Goal: Task Accomplishment & Management: Manage account settings

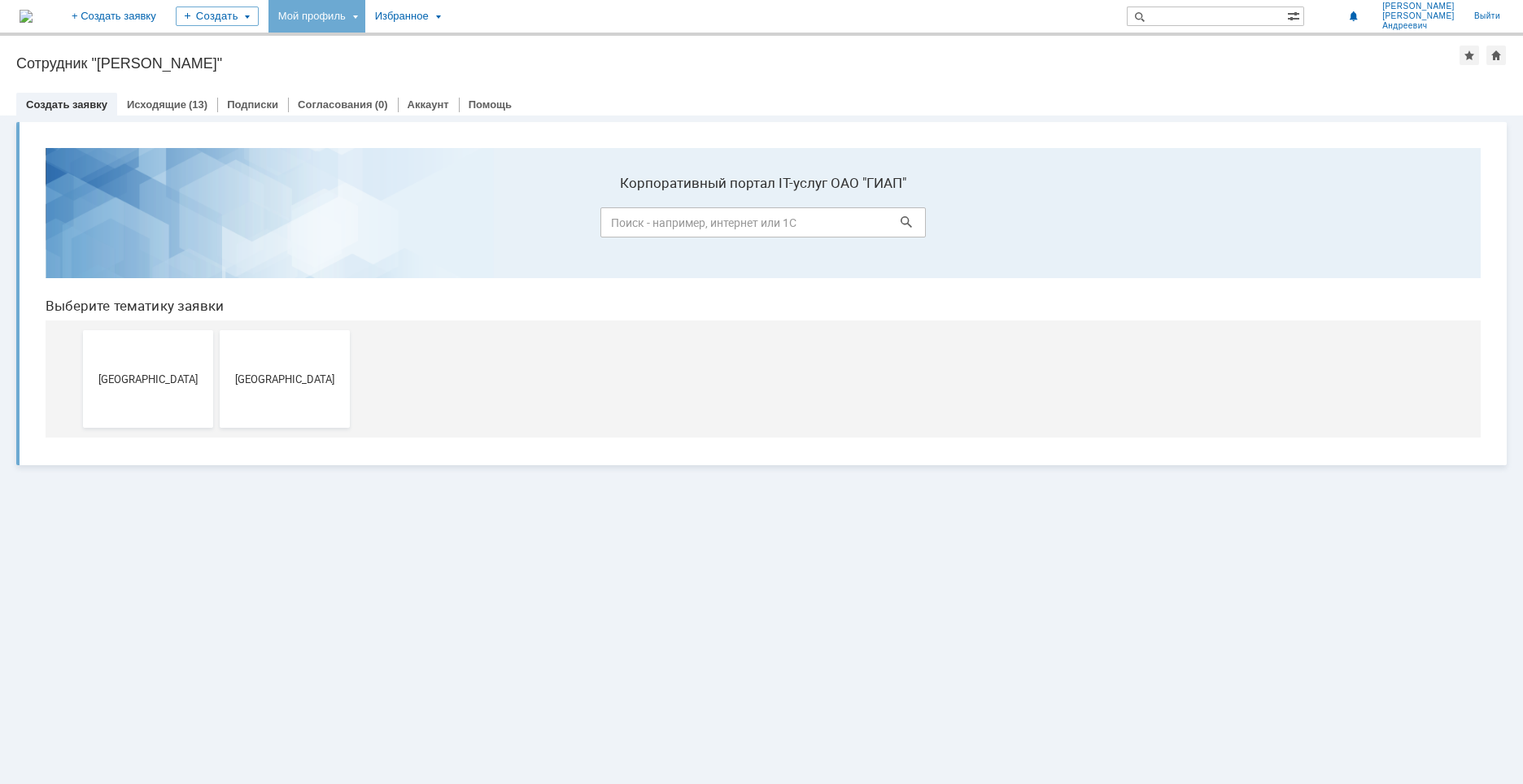
click at [366, 21] on div "Мой профиль" at bounding box center [316, 16] width 97 height 32
click at [370, 38] on div "Мой аккаунт" at bounding box center [333, 48] width 130 height 26
click at [366, 20] on div "Мой профиль" at bounding box center [316, 16] width 97 height 32
click at [360, 17] on div "Мой профиль" at bounding box center [316, 16] width 97 height 32
click at [1303, 19] on span at bounding box center [1295, 15] width 17 height 16
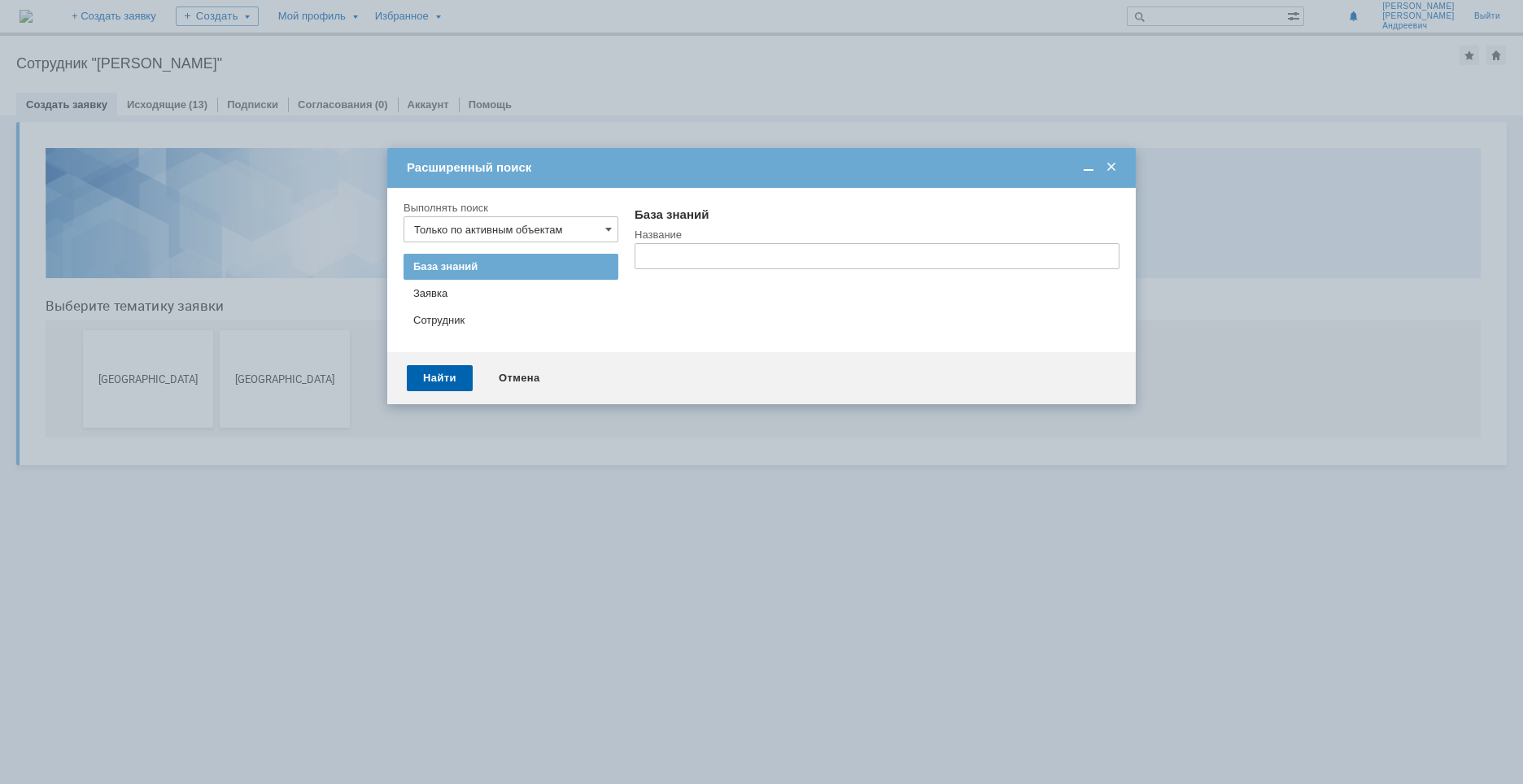
drag, startPoint x: 1118, startPoint y: 172, endPoint x: 1086, endPoint y: 36, distance: 139.7
click at [1118, 172] on span at bounding box center [1111, 167] width 17 height 15
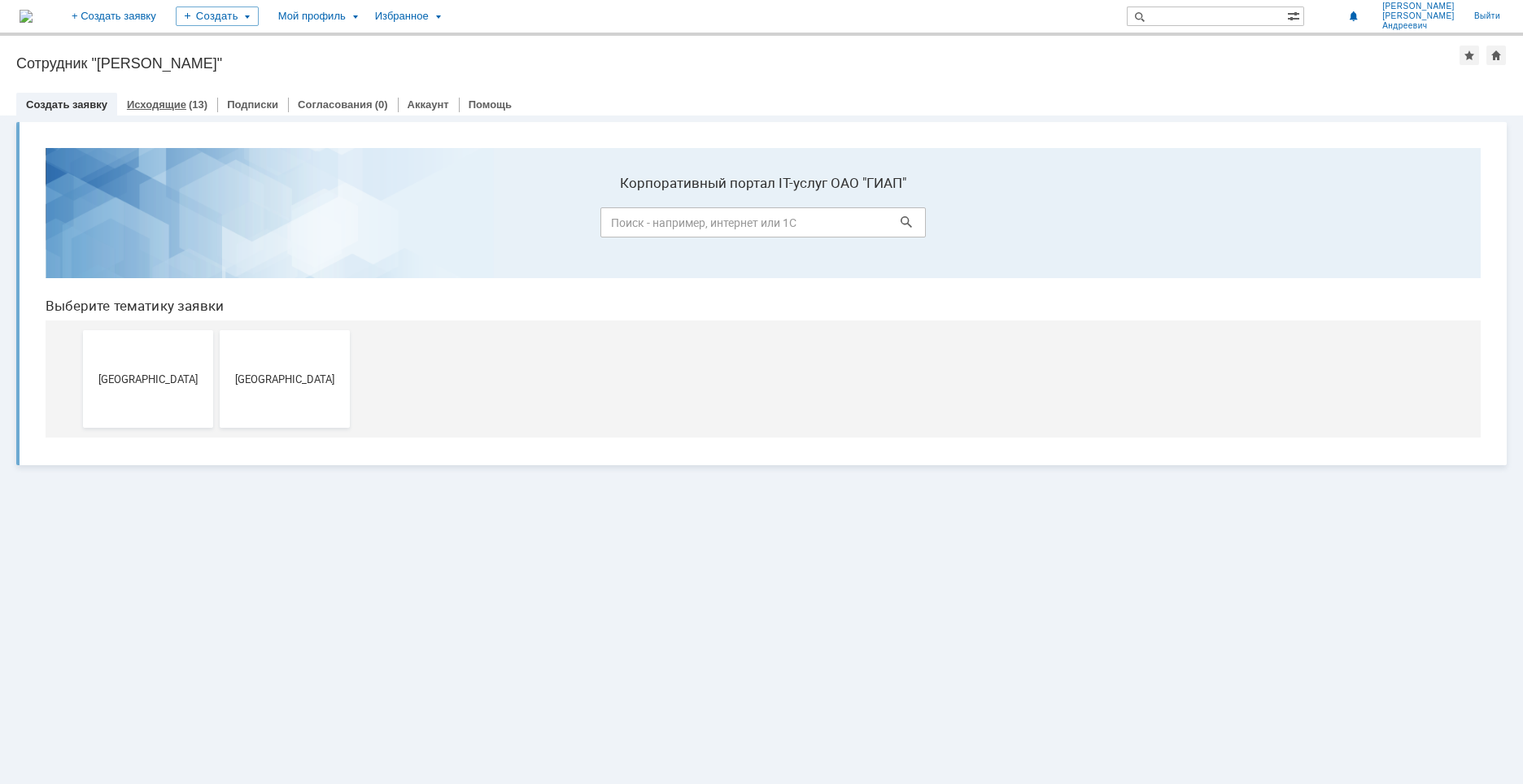
click at [165, 104] on link "Исходящие" at bounding box center [156, 104] width 59 height 12
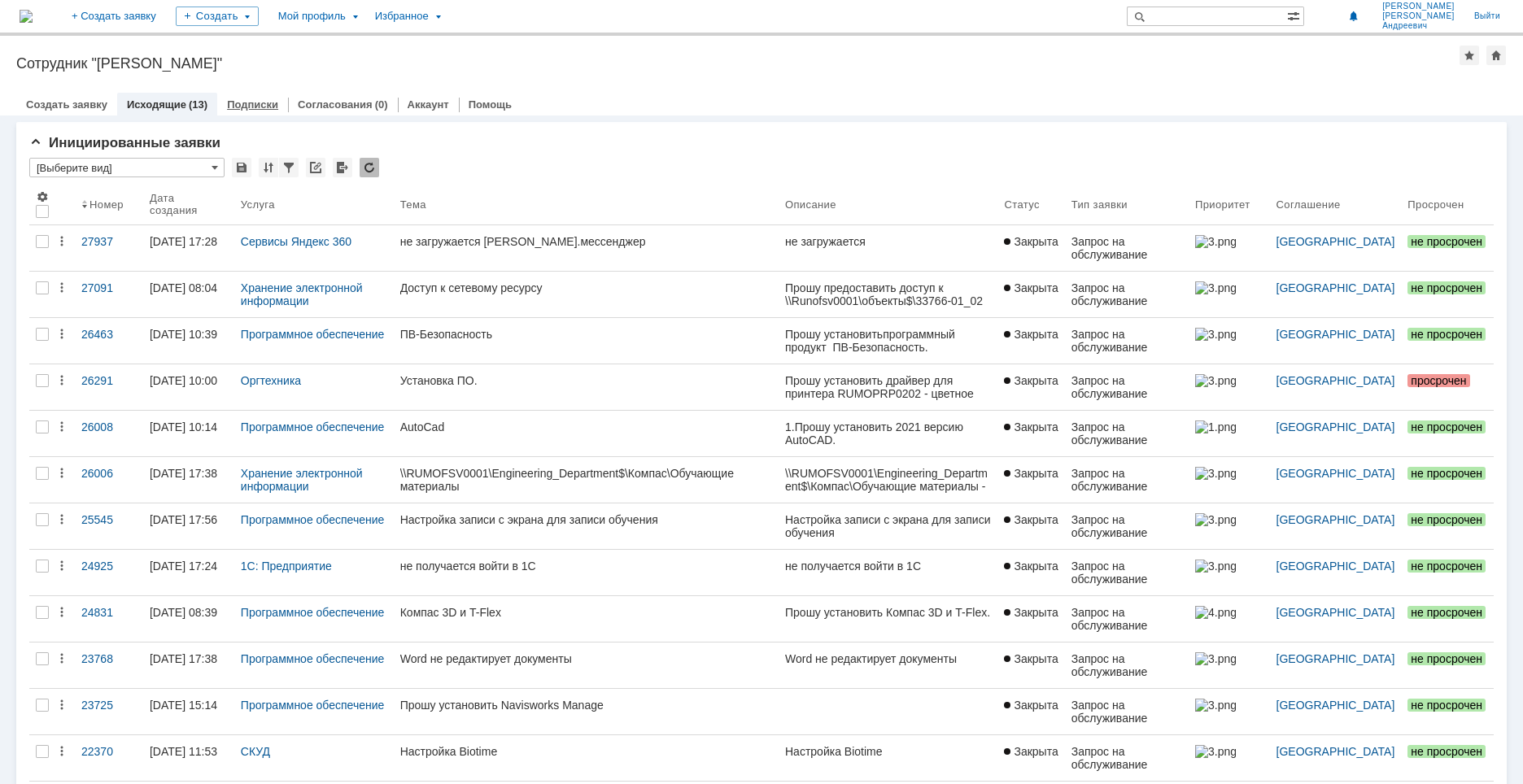
click at [265, 97] on div "Подписки" at bounding box center [253, 104] width 71 height 24
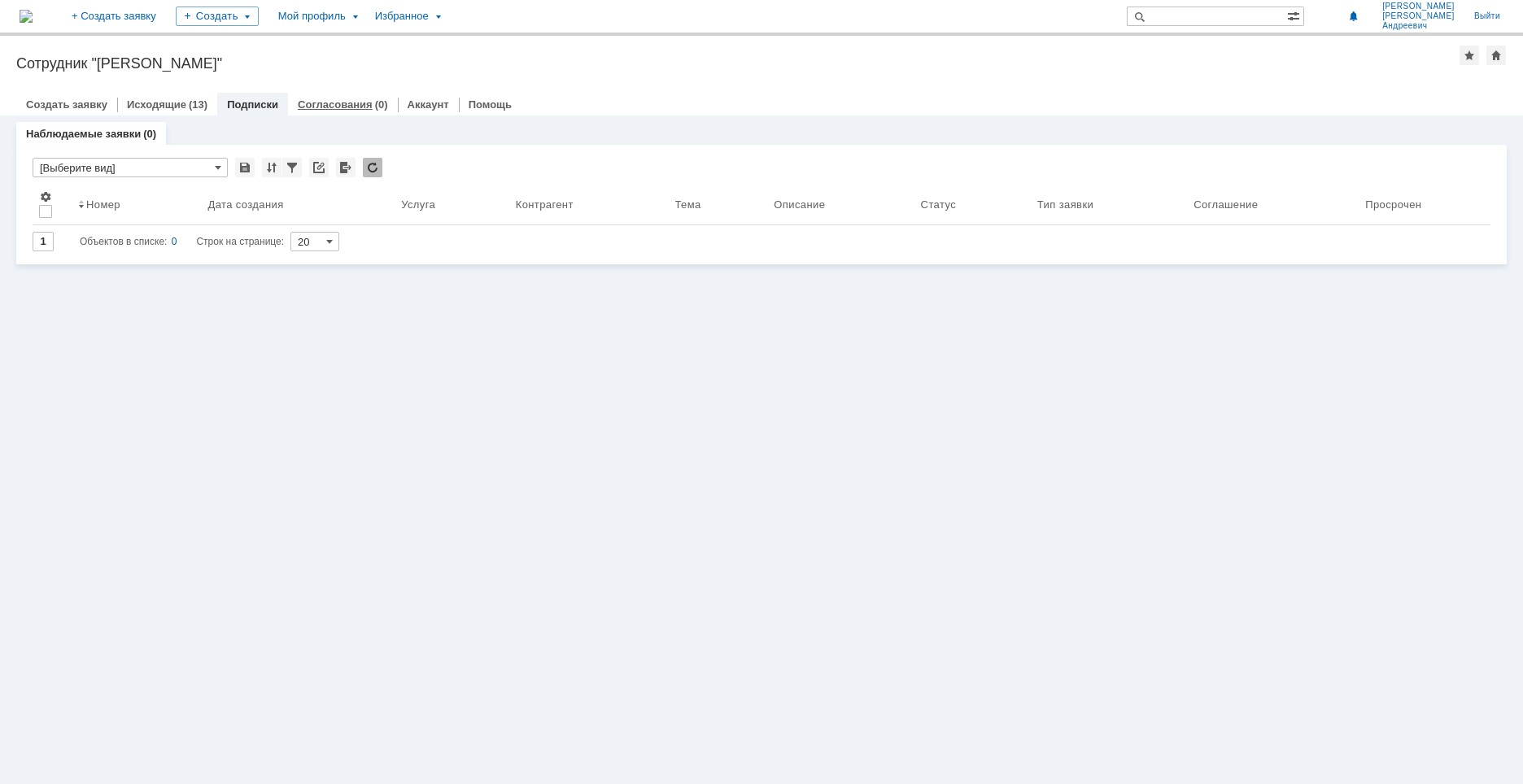
click at [333, 105] on link "Согласования" at bounding box center [335, 104] width 75 height 12
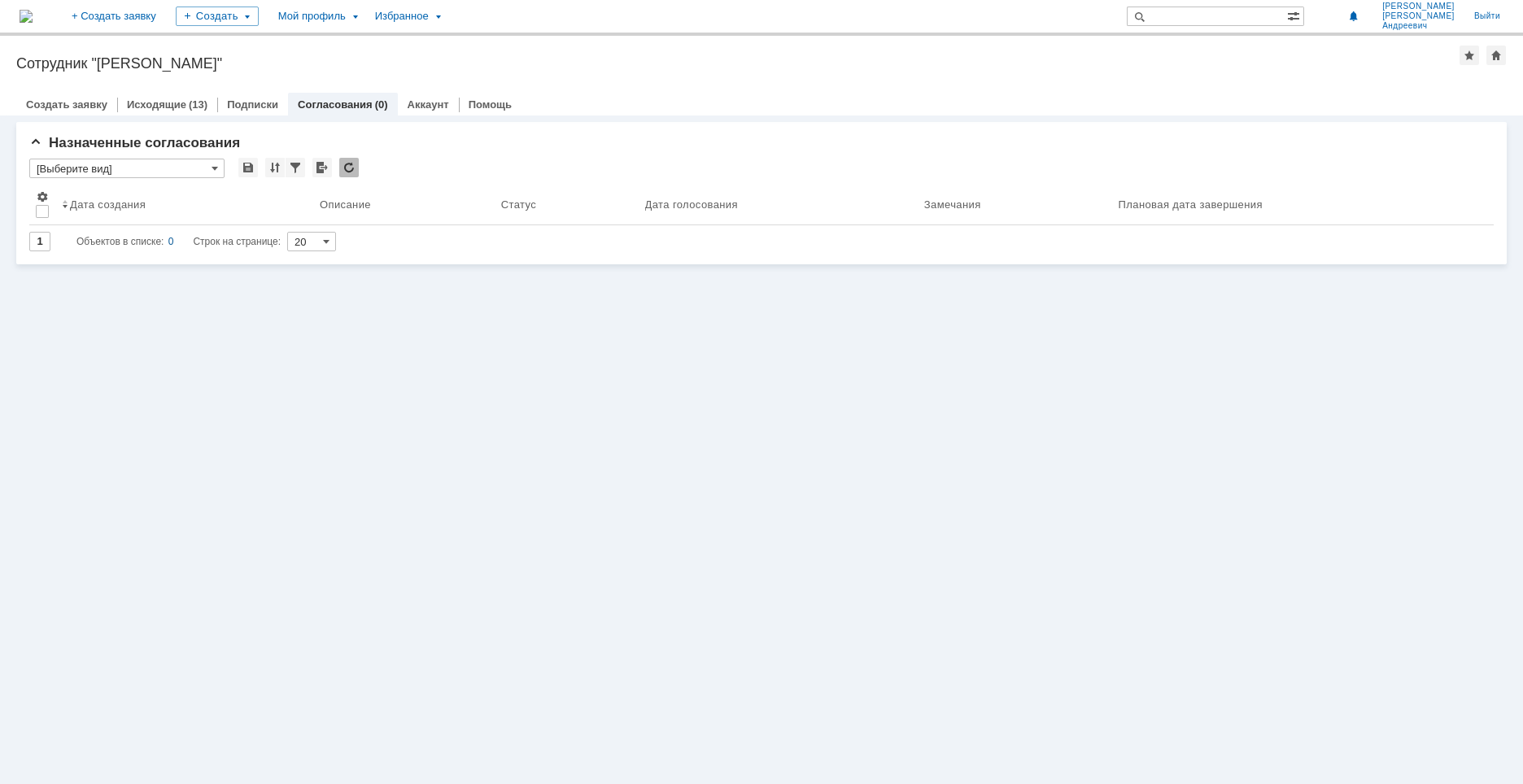
click at [32, 17] on img at bounding box center [26, 16] width 13 height 13
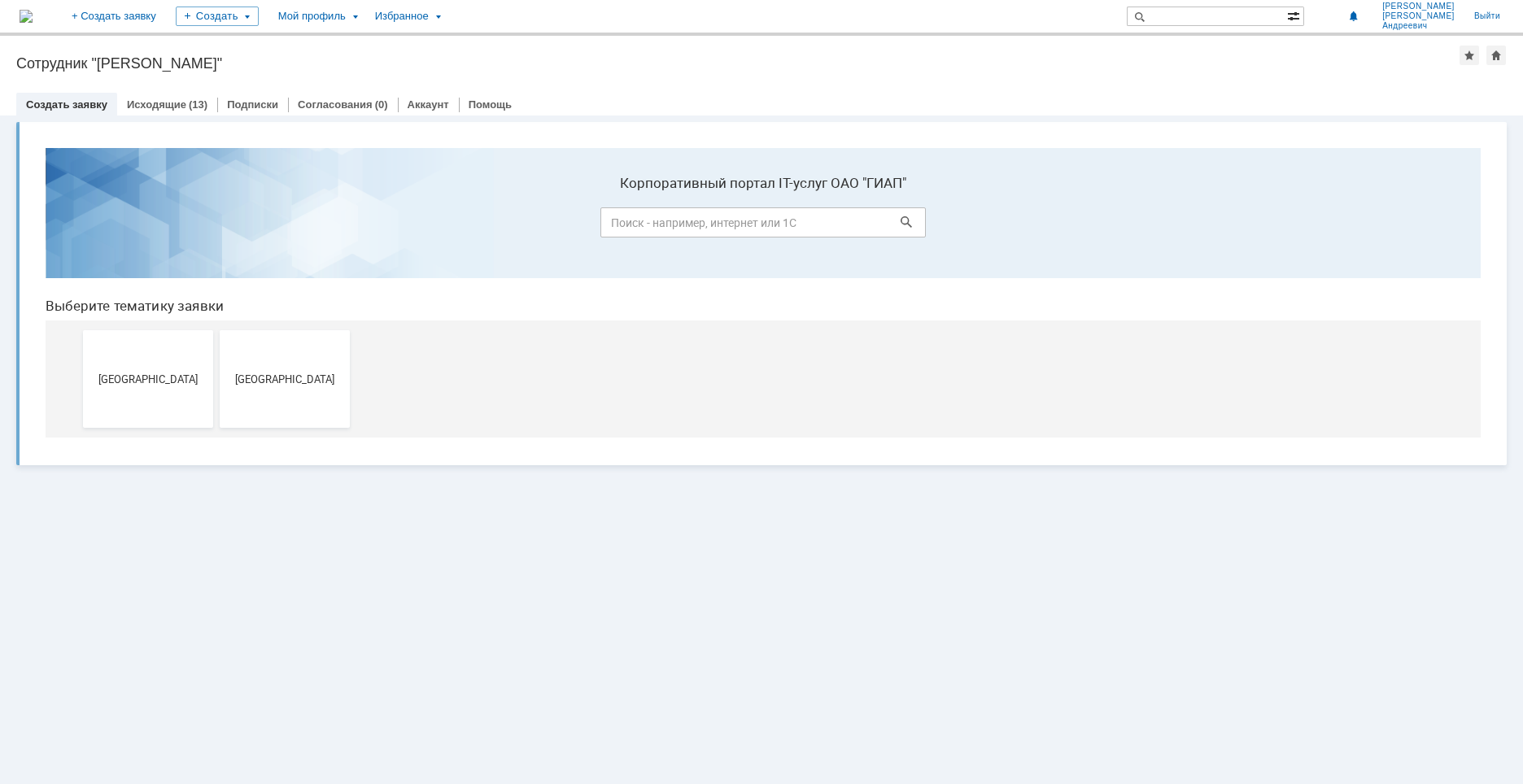
click at [1303, 18] on span at bounding box center [1295, 15] width 17 height 16
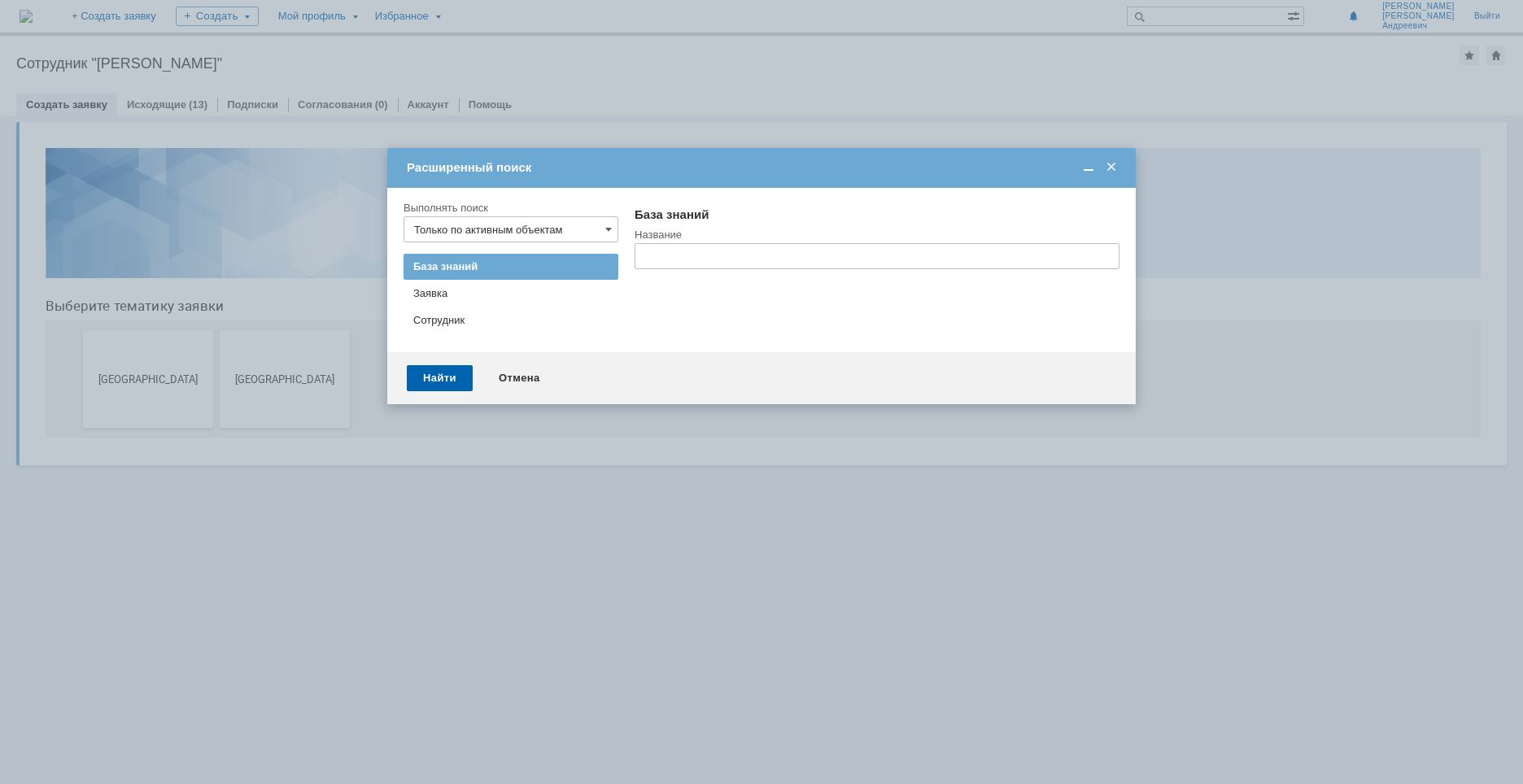
click at [1114, 172] on span at bounding box center [1111, 167] width 17 height 15
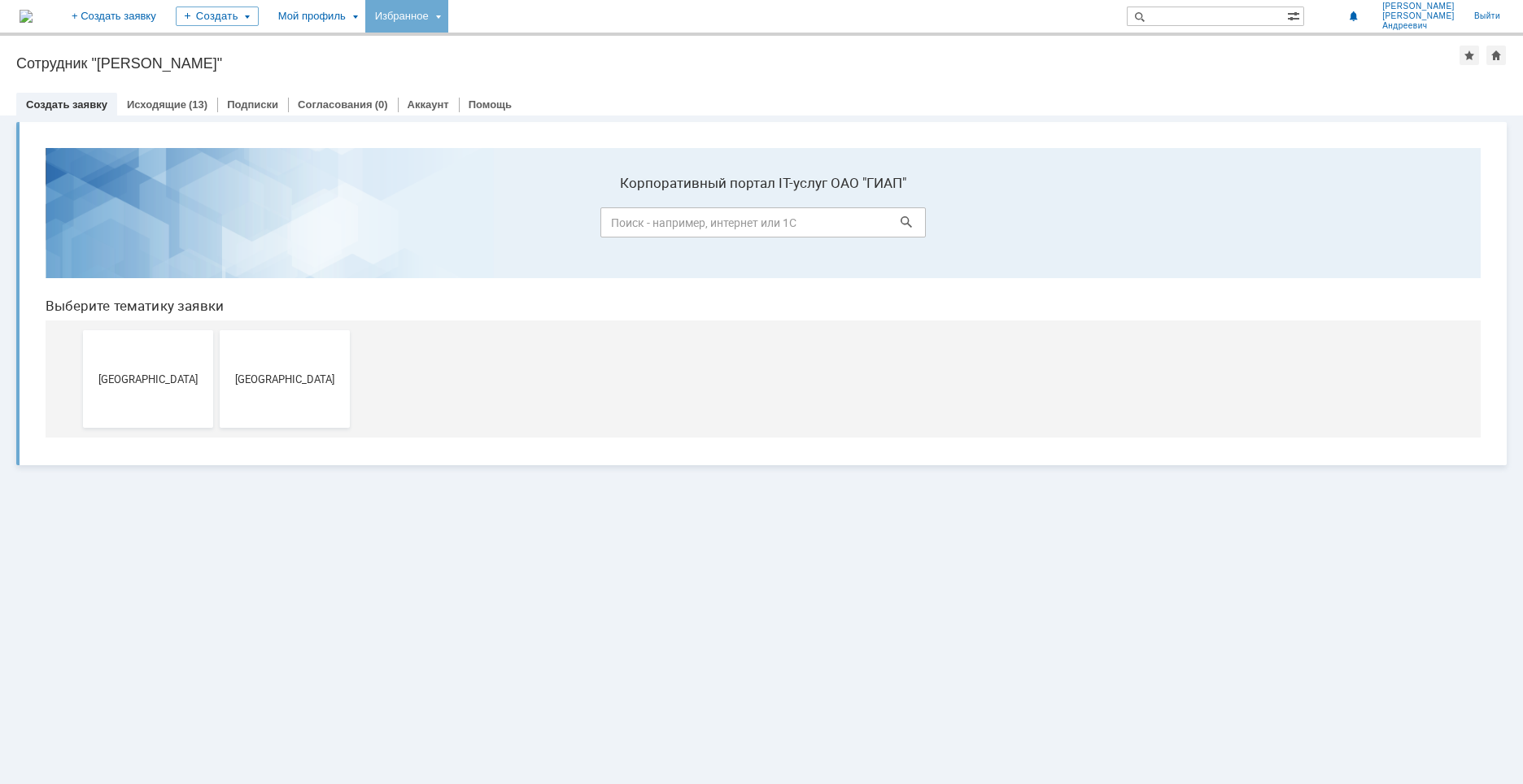
click at [448, 18] on div "Избранное" at bounding box center [407, 16] width 83 height 32
click at [537, 61] on div "Сотрудник "[PERSON_NAME]"" at bounding box center [738, 63] width 1443 height 17
click at [366, 17] on div "Мой профиль" at bounding box center [316, 16] width 97 height 32
click at [366, 20] on div "Мой профиль" at bounding box center [316, 16] width 97 height 32
click at [690, 68] on div "Сотрудник "[PERSON_NAME]"" at bounding box center [738, 63] width 1443 height 17
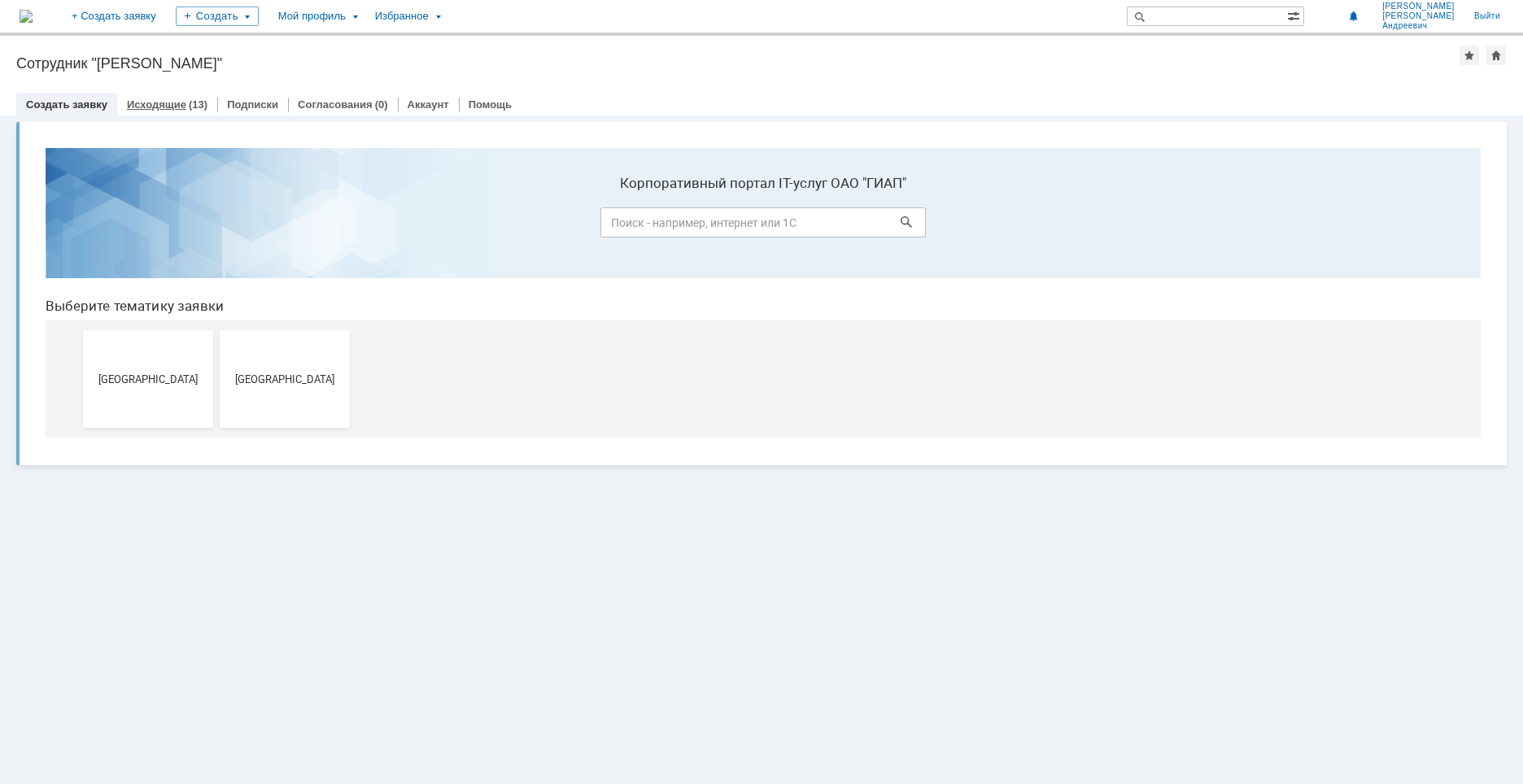
click at [151, 105] on link "Исходящие" at bounding box center [156, 104] width 59 height 12
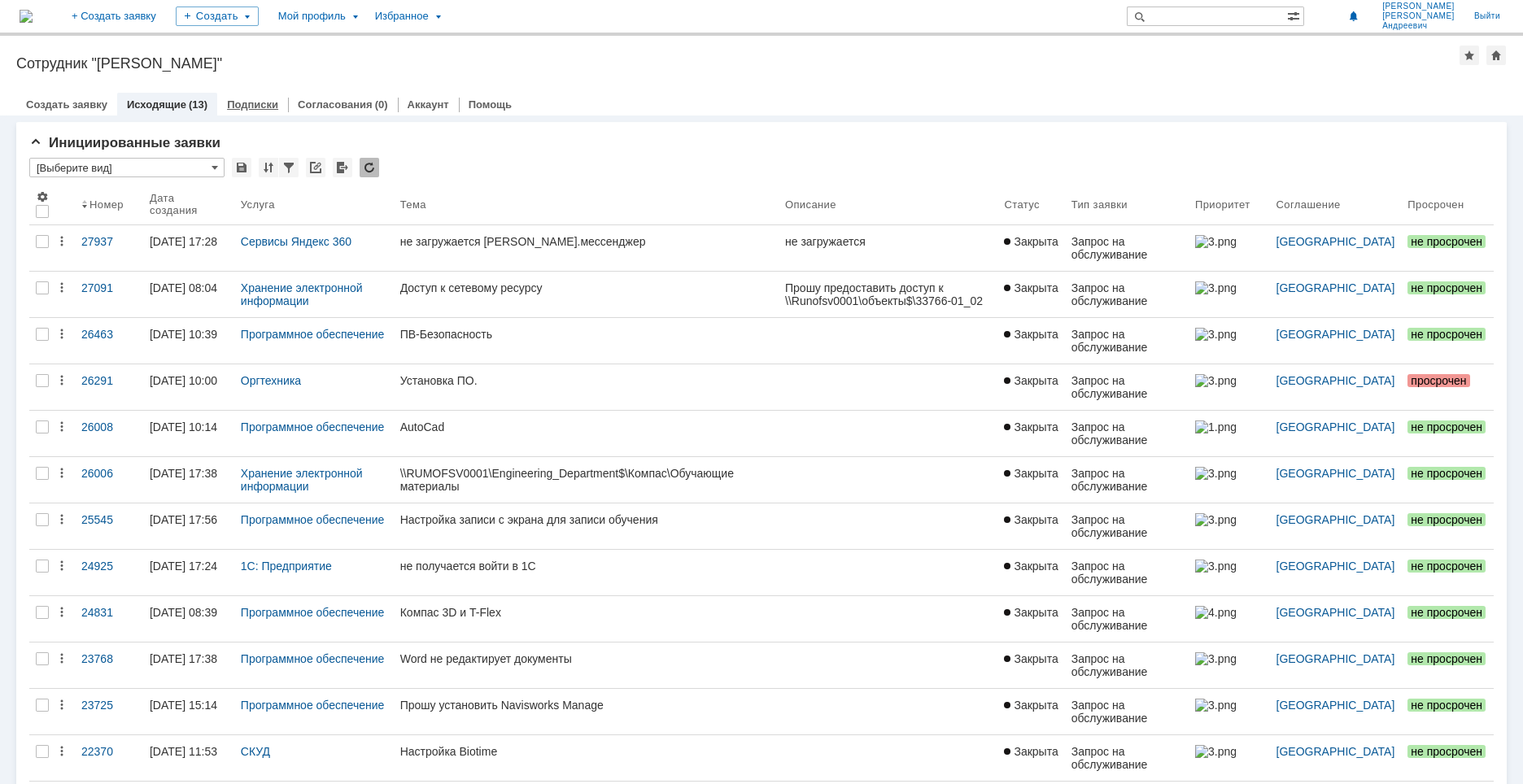
click at [232, 100] on link "Подписки" at bounding box center [253, 104] width 51 height 12
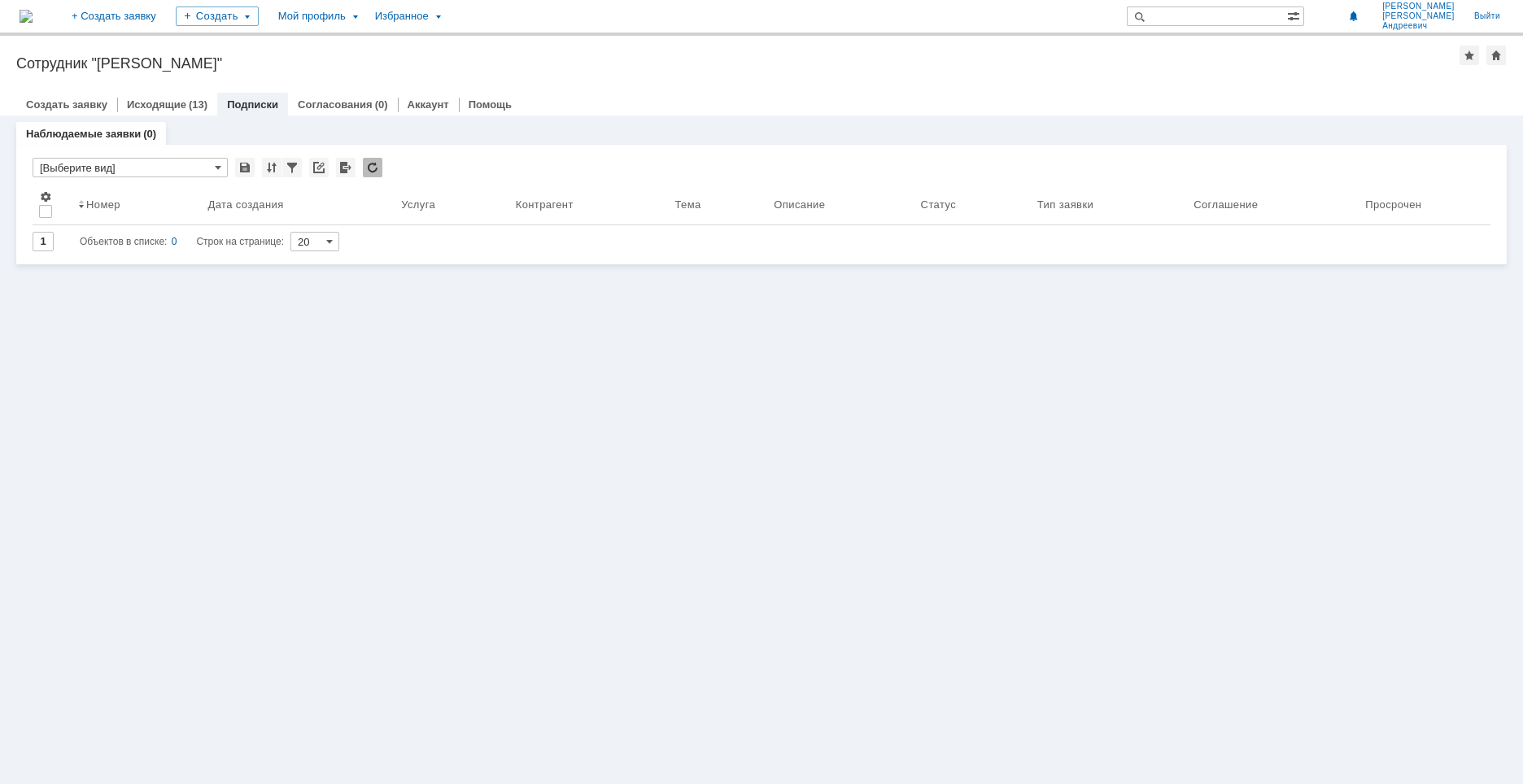
click at [316, 117] on div "Наблюдаемые заявки (0) Наблюдаемые заявки * [Выберите вид] Результаты поиска: И…" at bounding box center [762, 190] width 1491 height 148
click at [423, 112] on div "Аккаунт" at bounding box center [428, 104] width 61 height 24
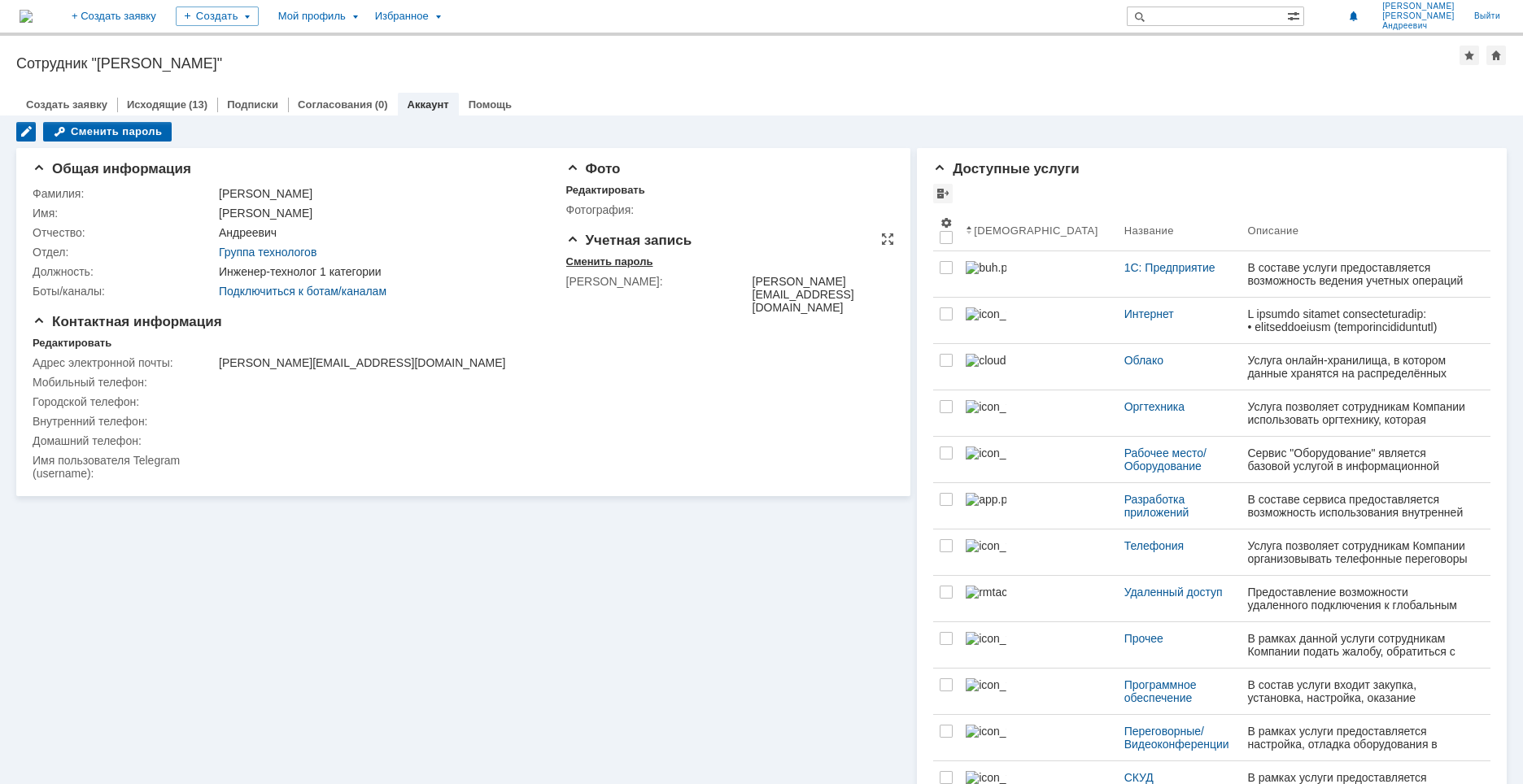
click at [592, 257] on div "Сменить пароль" at bounding box center [609, 261] width 87 height 13
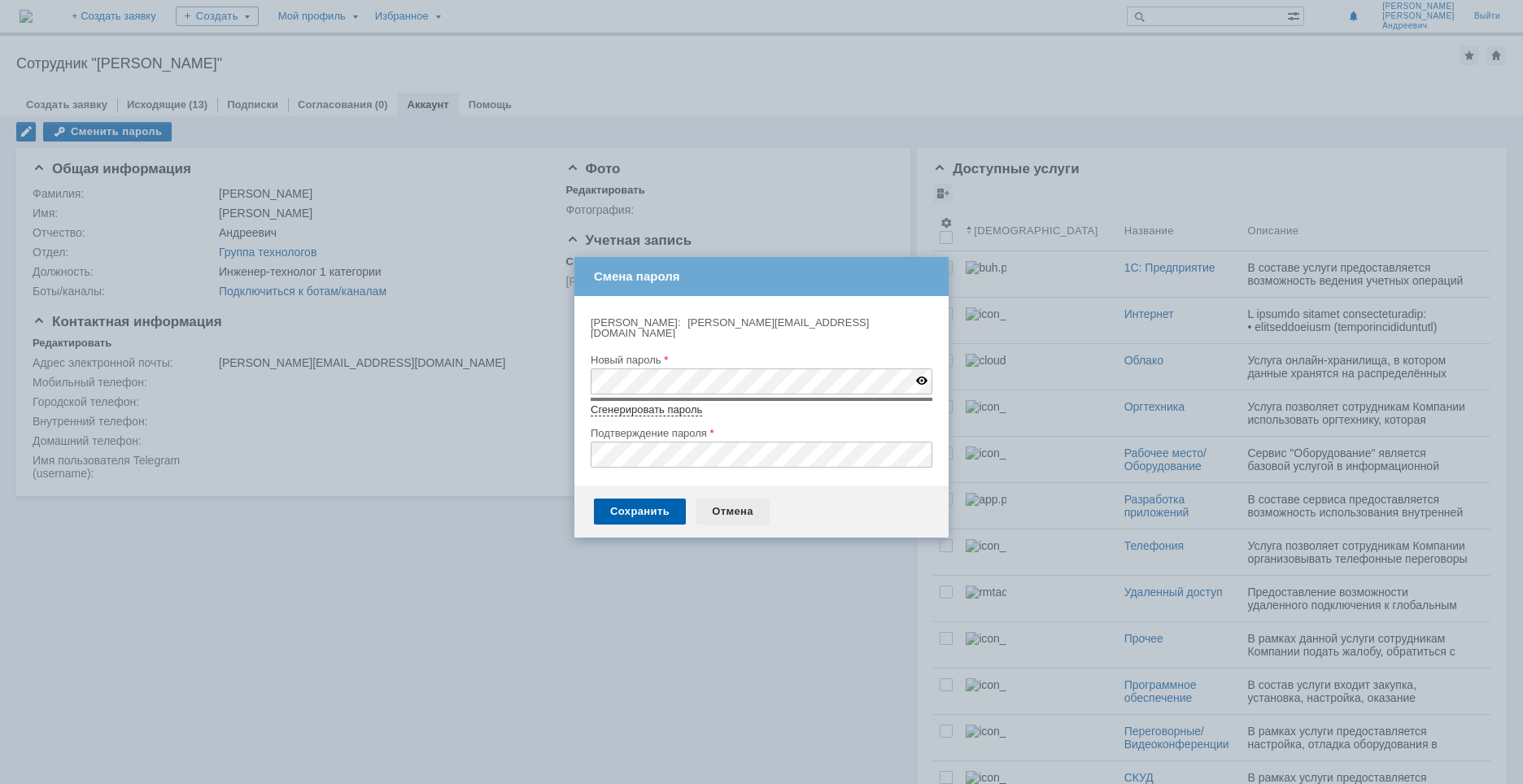
click at [729, 504] on div "Отмена" at bounding box center [732, 511] width 74 height 26
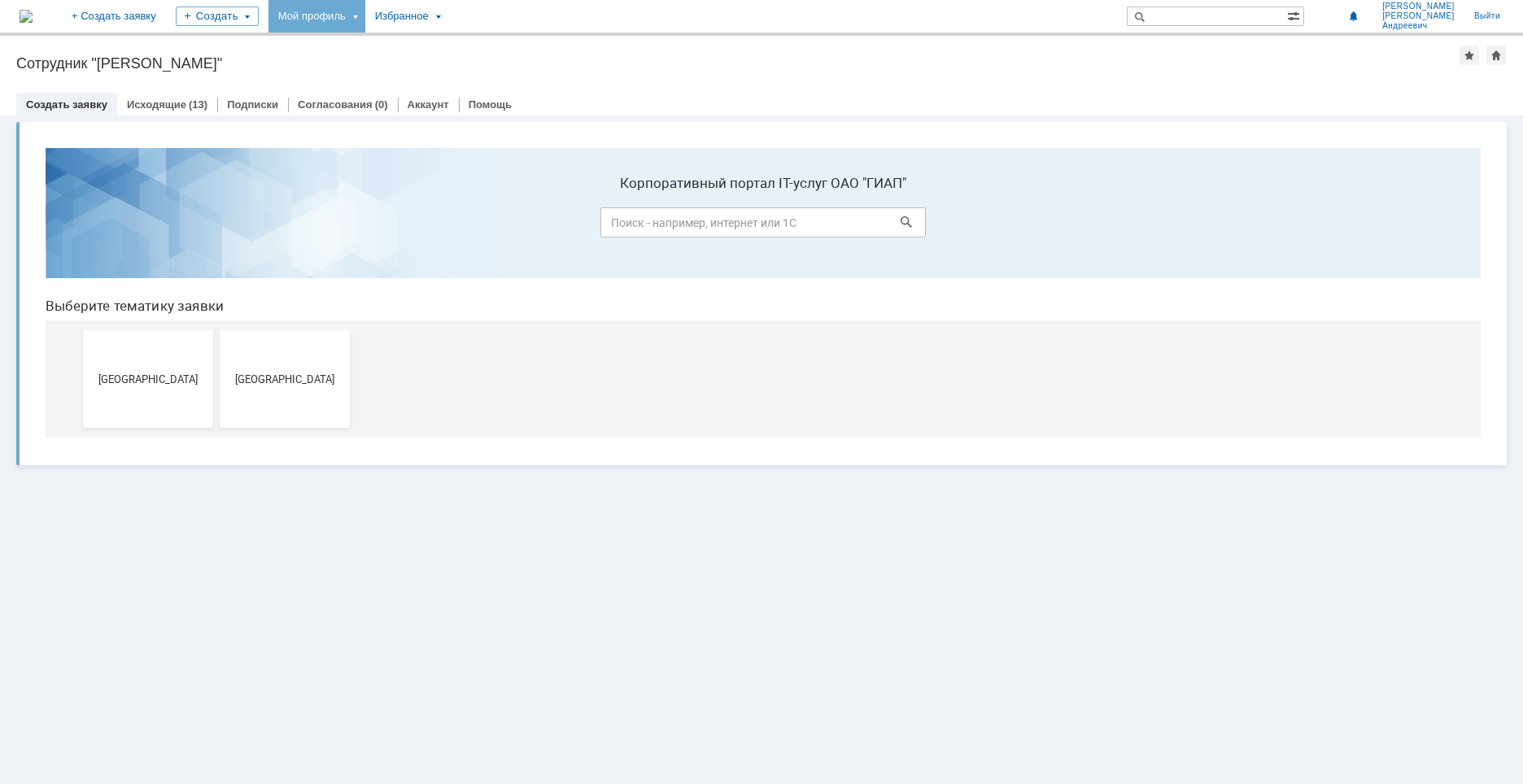
click at [366, 14] on div "Мой профиль" at bounding box center [316, 16] width 97 height 32
click at [448, 8] on div "Избранное" at bounding box center [407, 16] width 83 height 32
click at [32, 16] on img at bounding box center [26, 16] width 13 height 13
click at [366, 18] on div "Мой профиль" at bounding box center [316, 16] width 97 height 32
